Goal: Find specific page/section: Find specific page/section

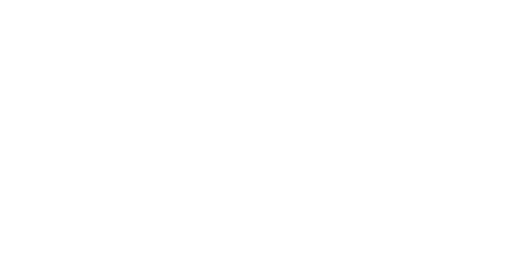
click at [381, 0] on html at bounding box center [265, 0] width 531 height 0
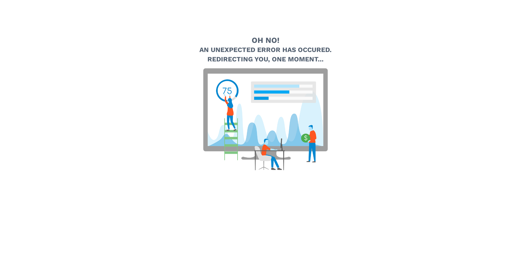
click at [324, 92] on img at bounding box center [265, 119] width 124 height 102
click at [395, 103] on div "Oh no! An unexpected error has occured. Redirecting you, one moment..." at bounding box center [265, 105] width 277 height 210
